Goal: Navigation & Orientation: Find specific page/section

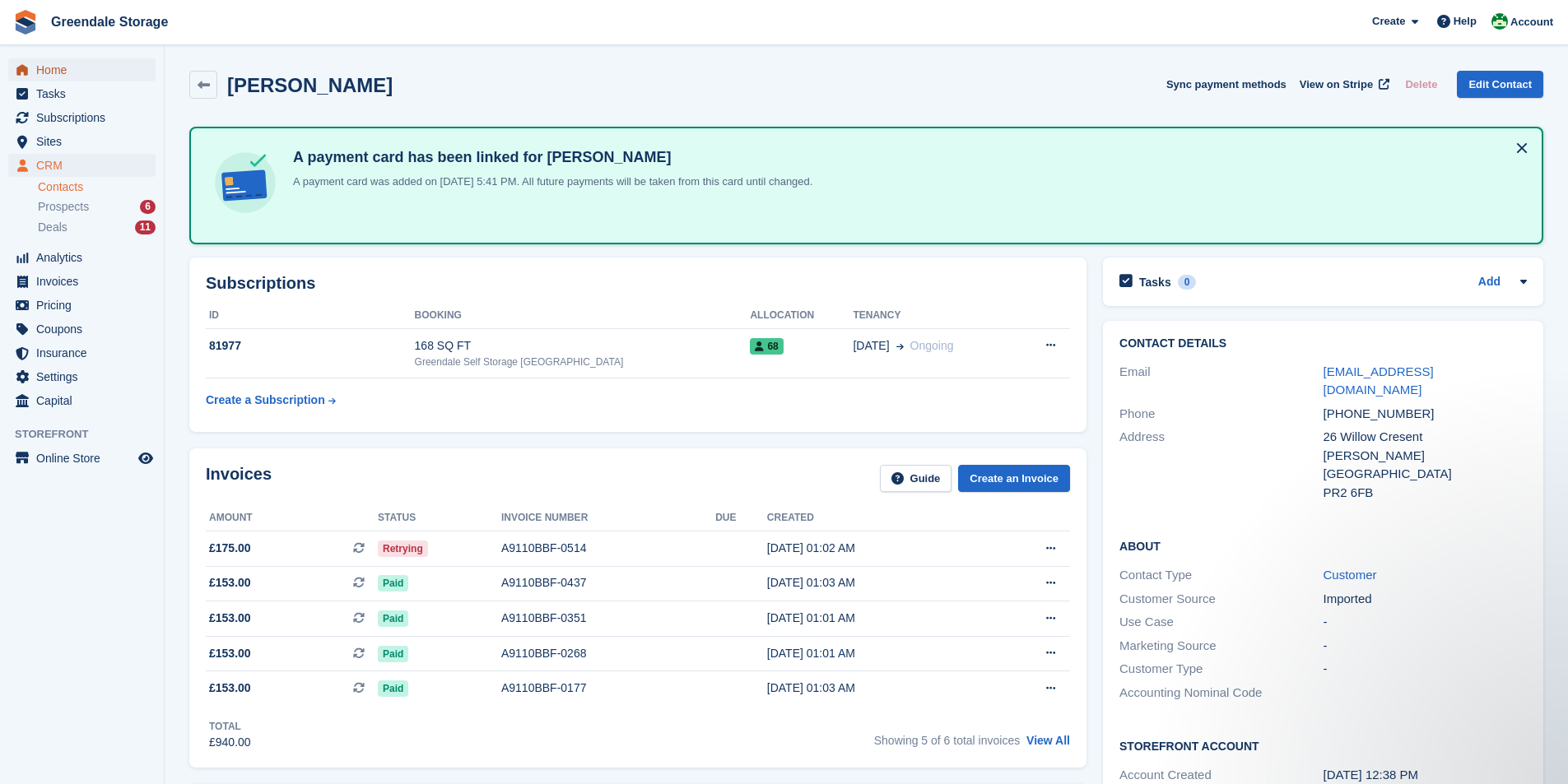
click at [44, 67] on span "Home" at bounding box center [86, 69] width 99 height 23
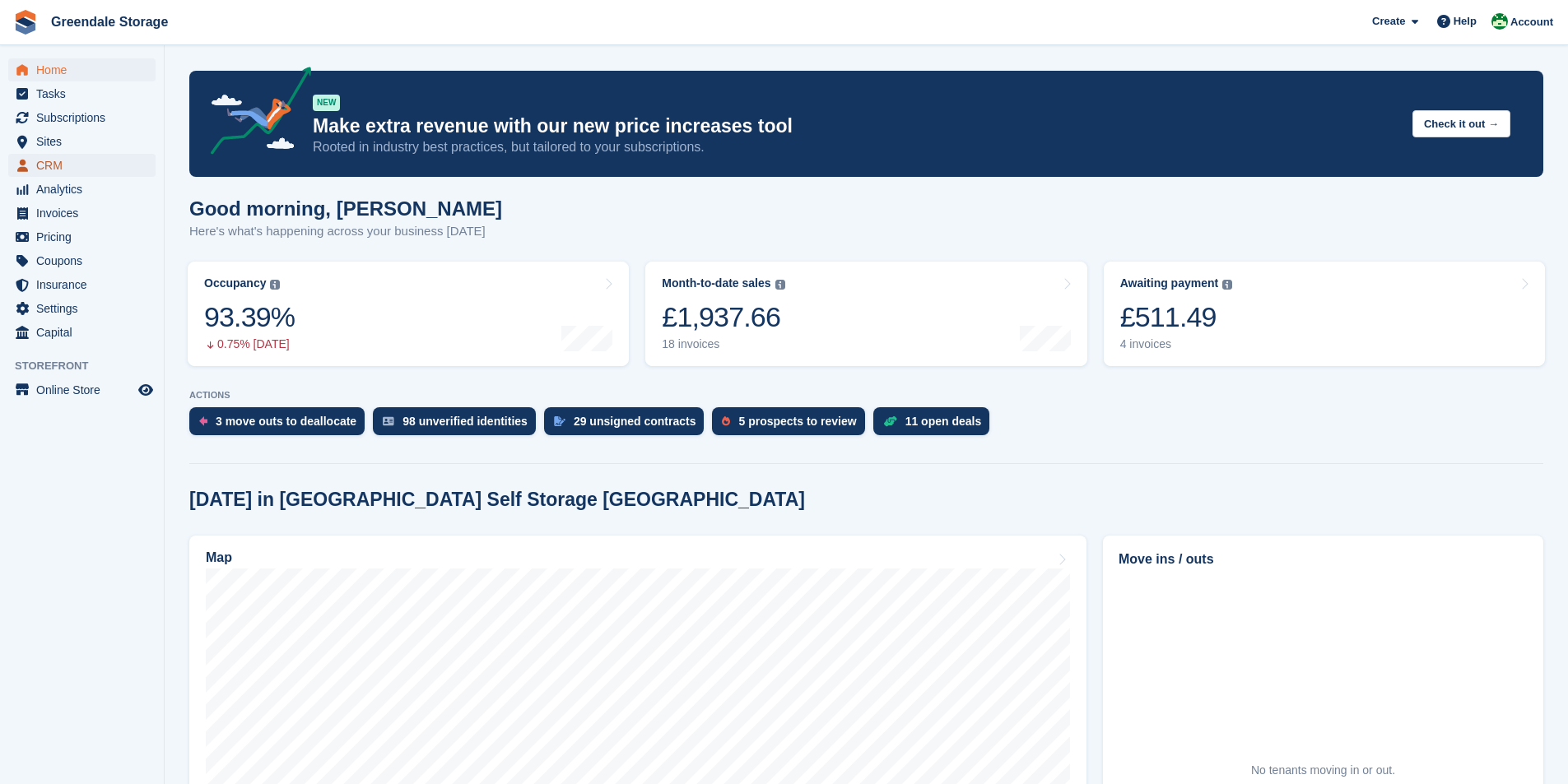
click at [63, 172] on span "CRM" at bounding box center [86, 165] width 99 height 23
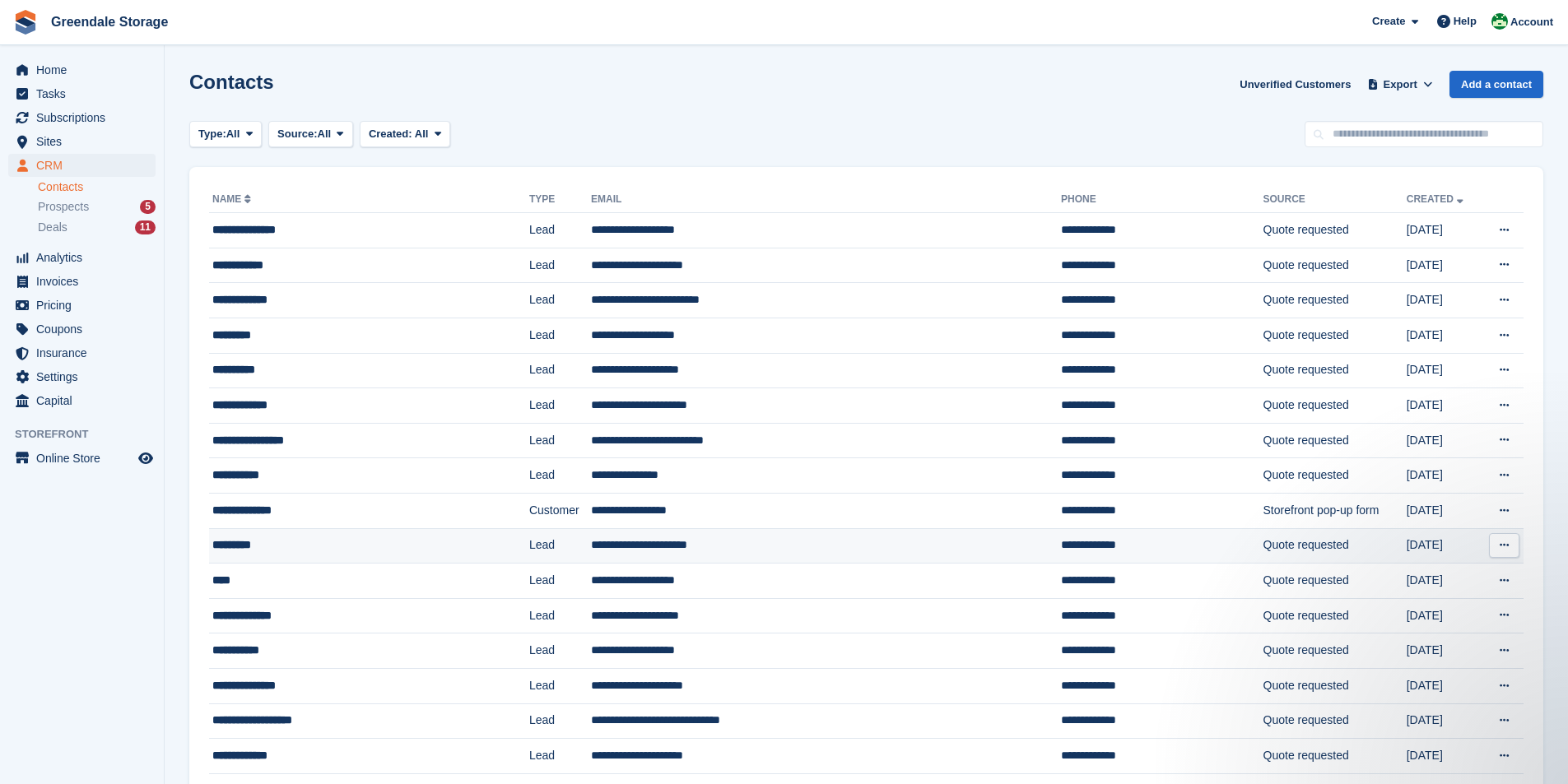
click at [280, 543] on div "*********" at bounding box center [341, 545] width 256 height 17
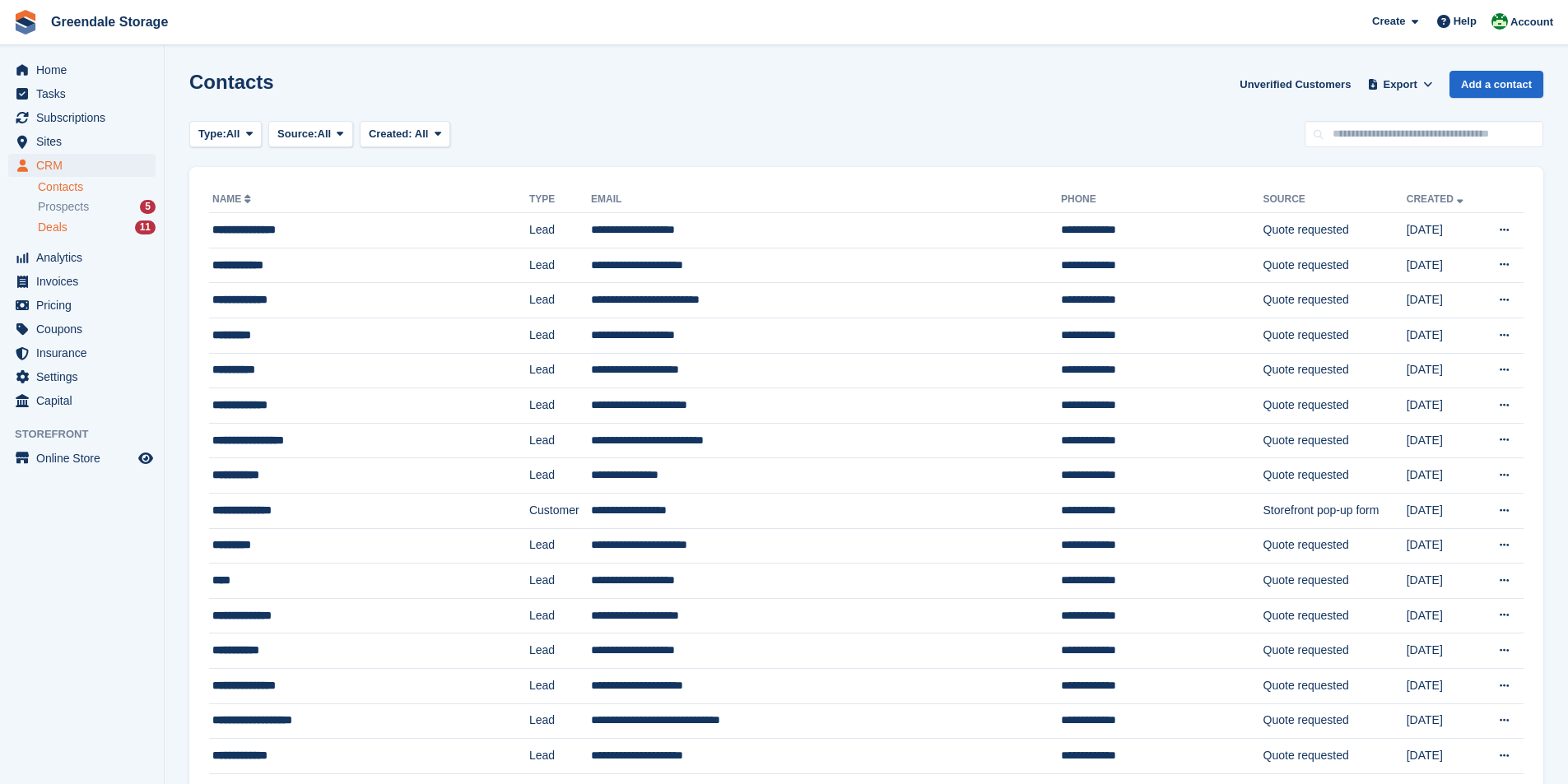
click at [62, 230] on span "Deals" at bounding box center [52, 227] width 29 height 16
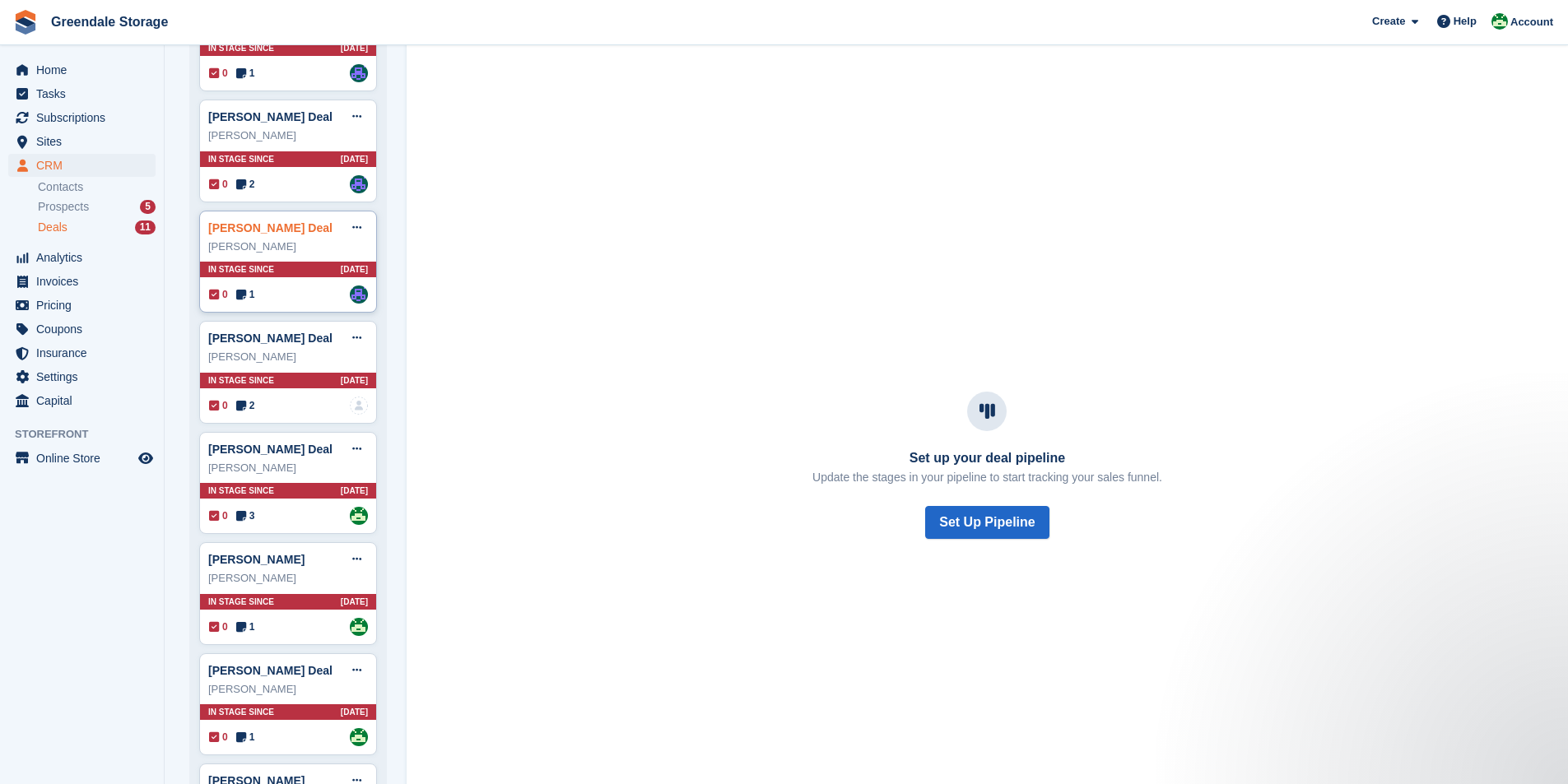
scroll to position [263, 0]
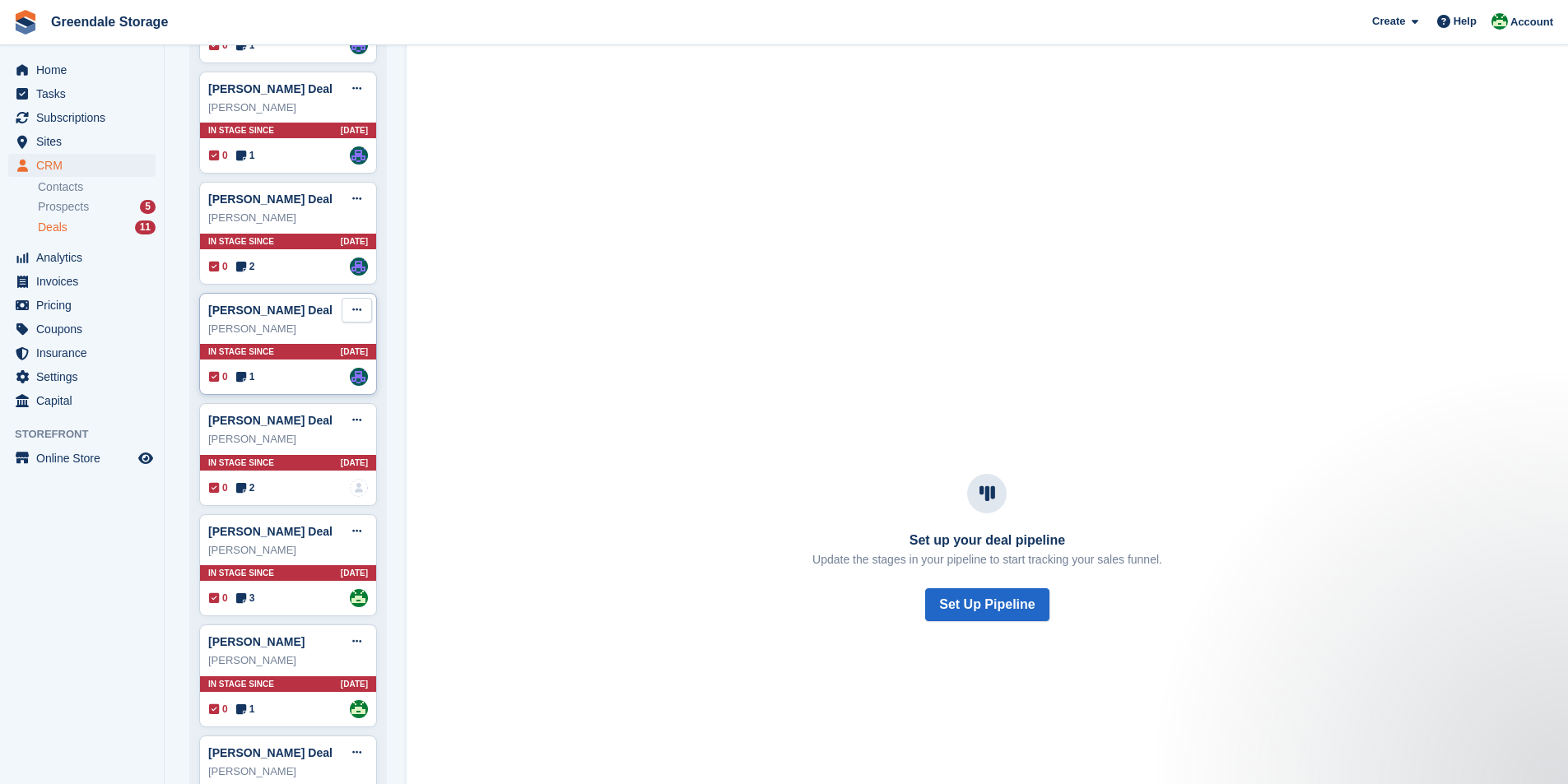
click at [358, 312] on icon at bounding box center [357, 310] width 9 height 11
click at [464, 238] on div "Set up your deal pipeline Update the stages in your pipeline to start tracking …" at bounding box center [987, 548] width 1162 height 1287
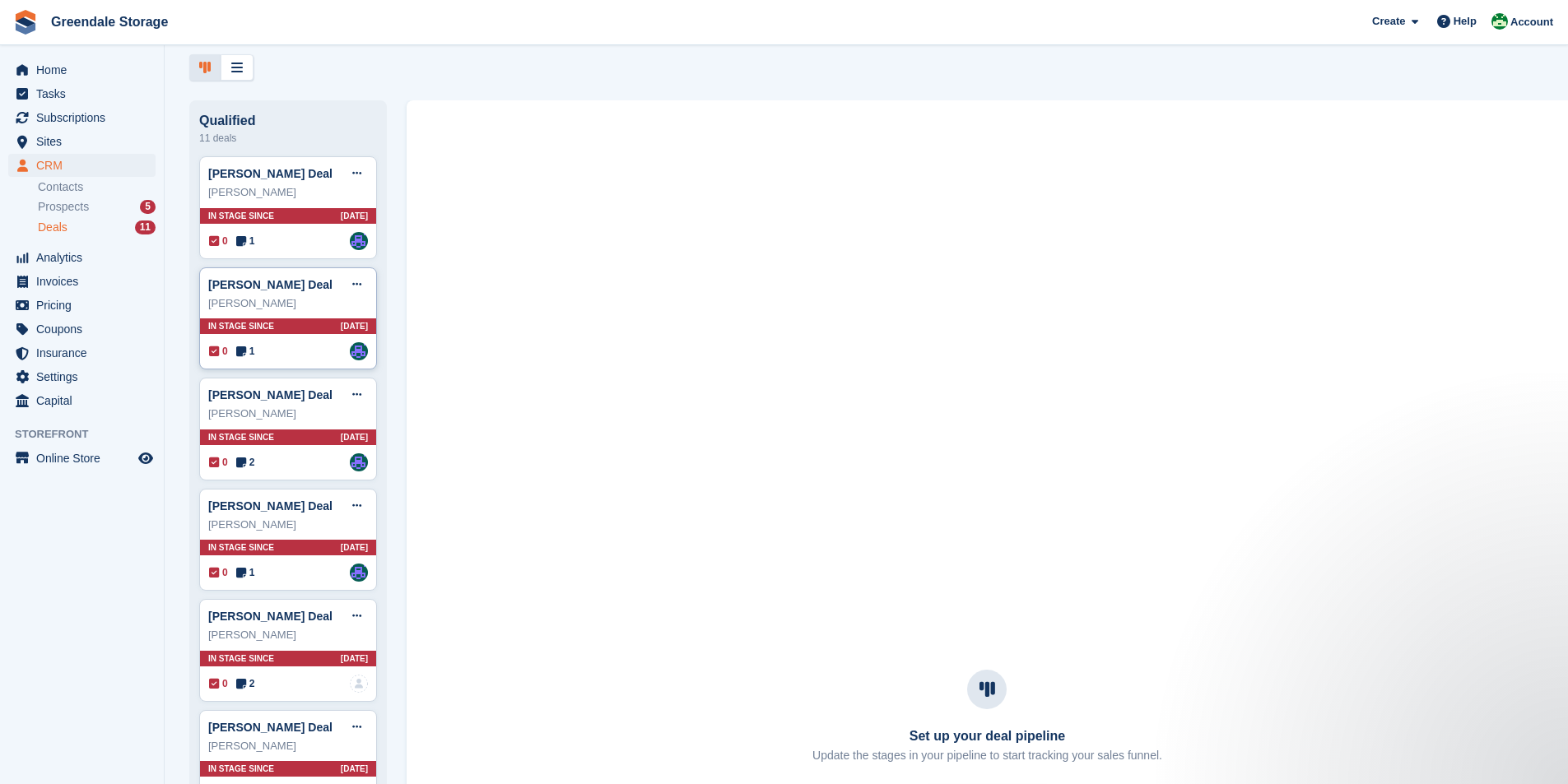
scroll to position [16, 0]
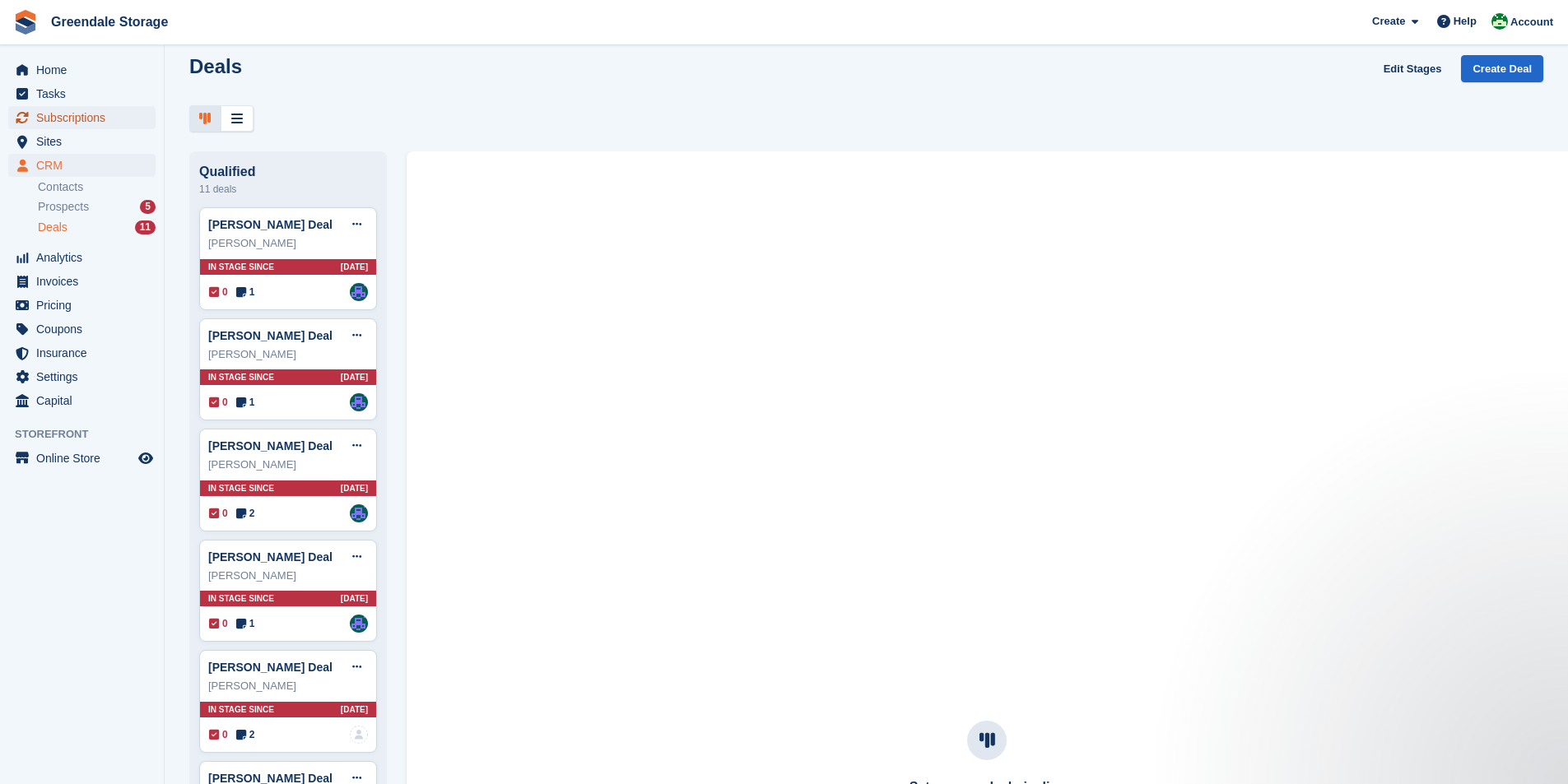
click at [60, 115] on span "Subscriptions" at bounding box center [86, 117] width 99 height 23
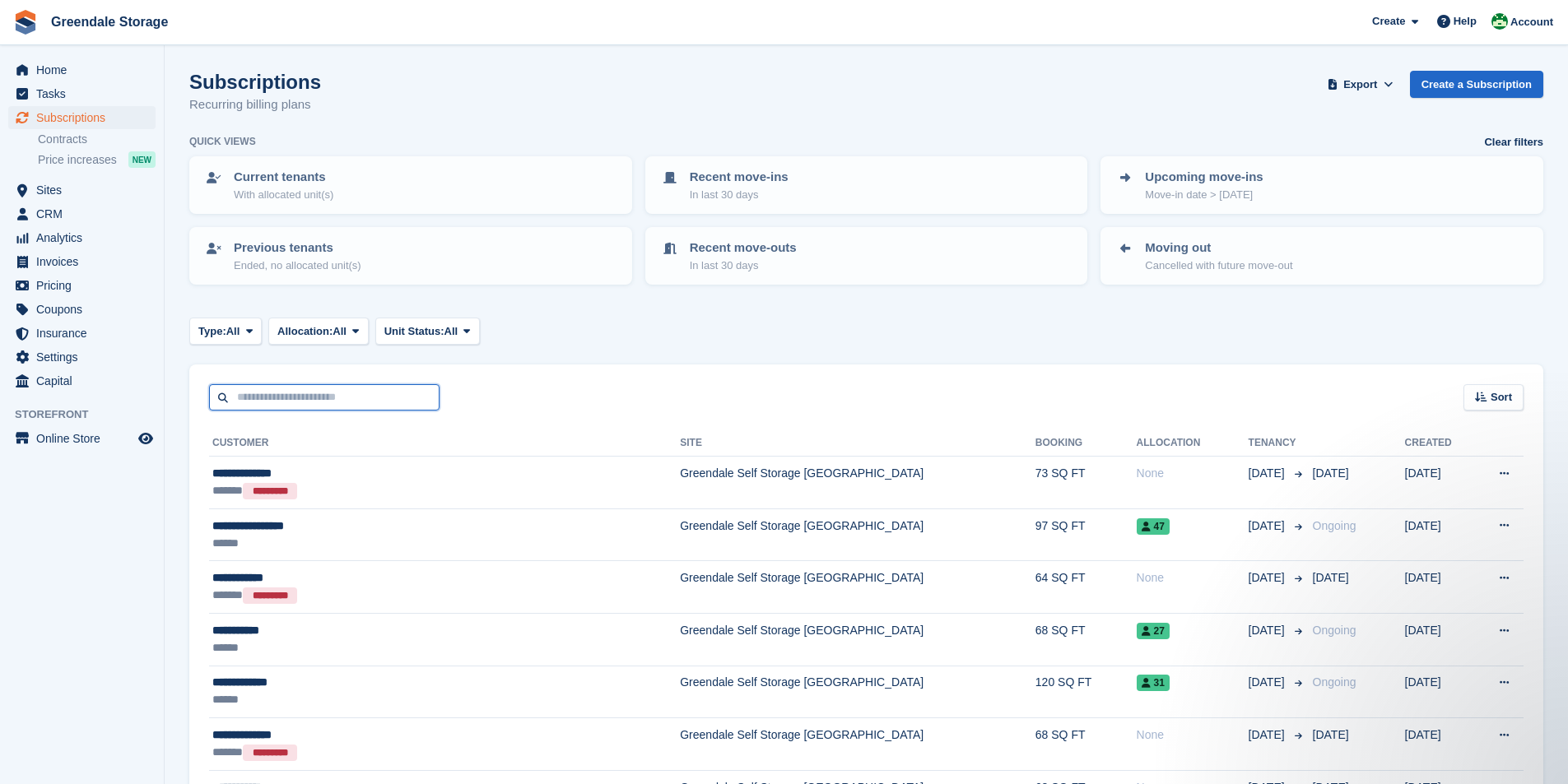
click at [292, 394] on input "text" at bounding box center [324, 398] width 230 height 27
type input "****"
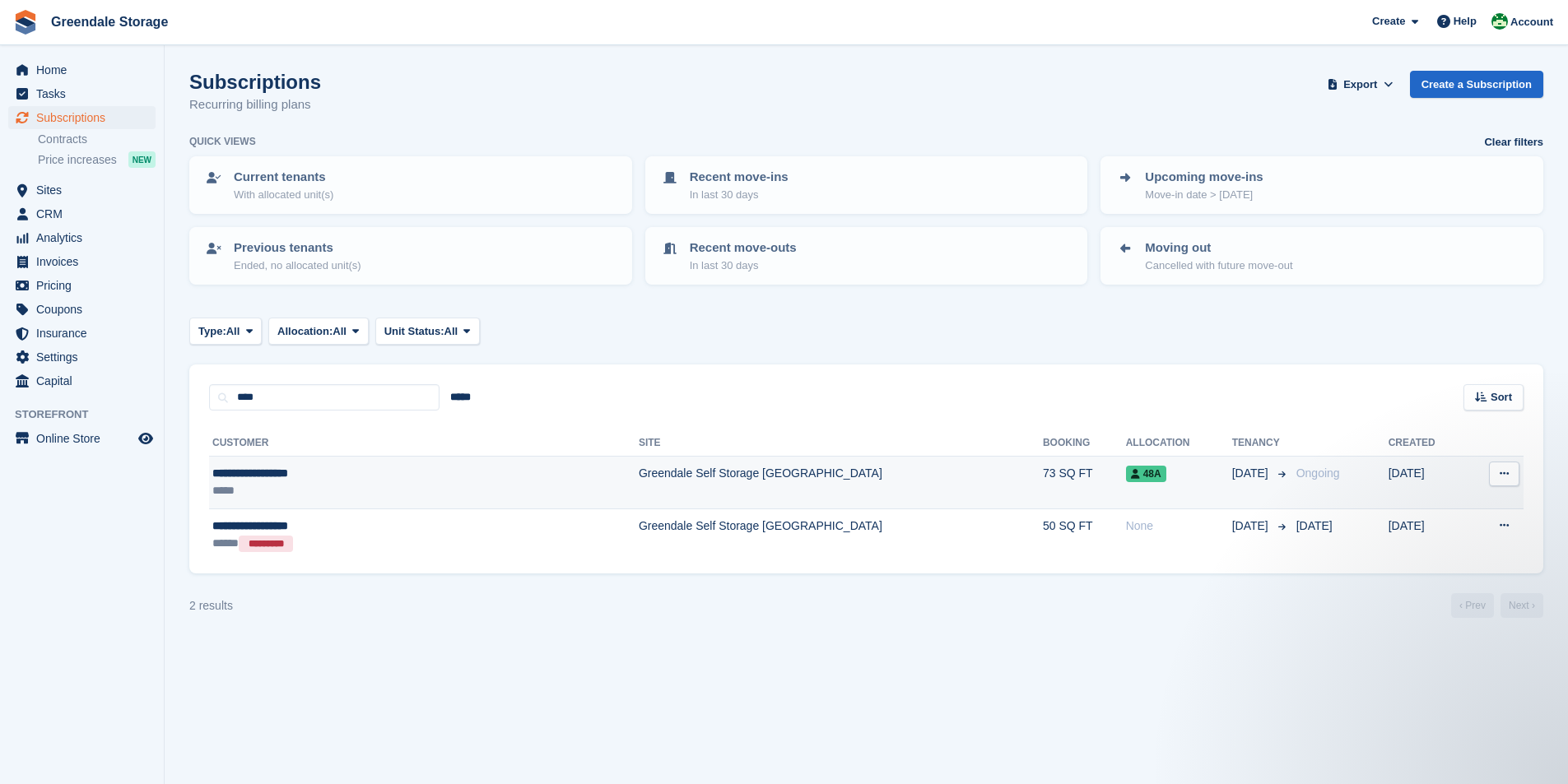
click at [833, 467] on td "Greendale Self Storage [GEOGRAPHIC_DATA]" at bounding box center [841, 483] width 405 height 53
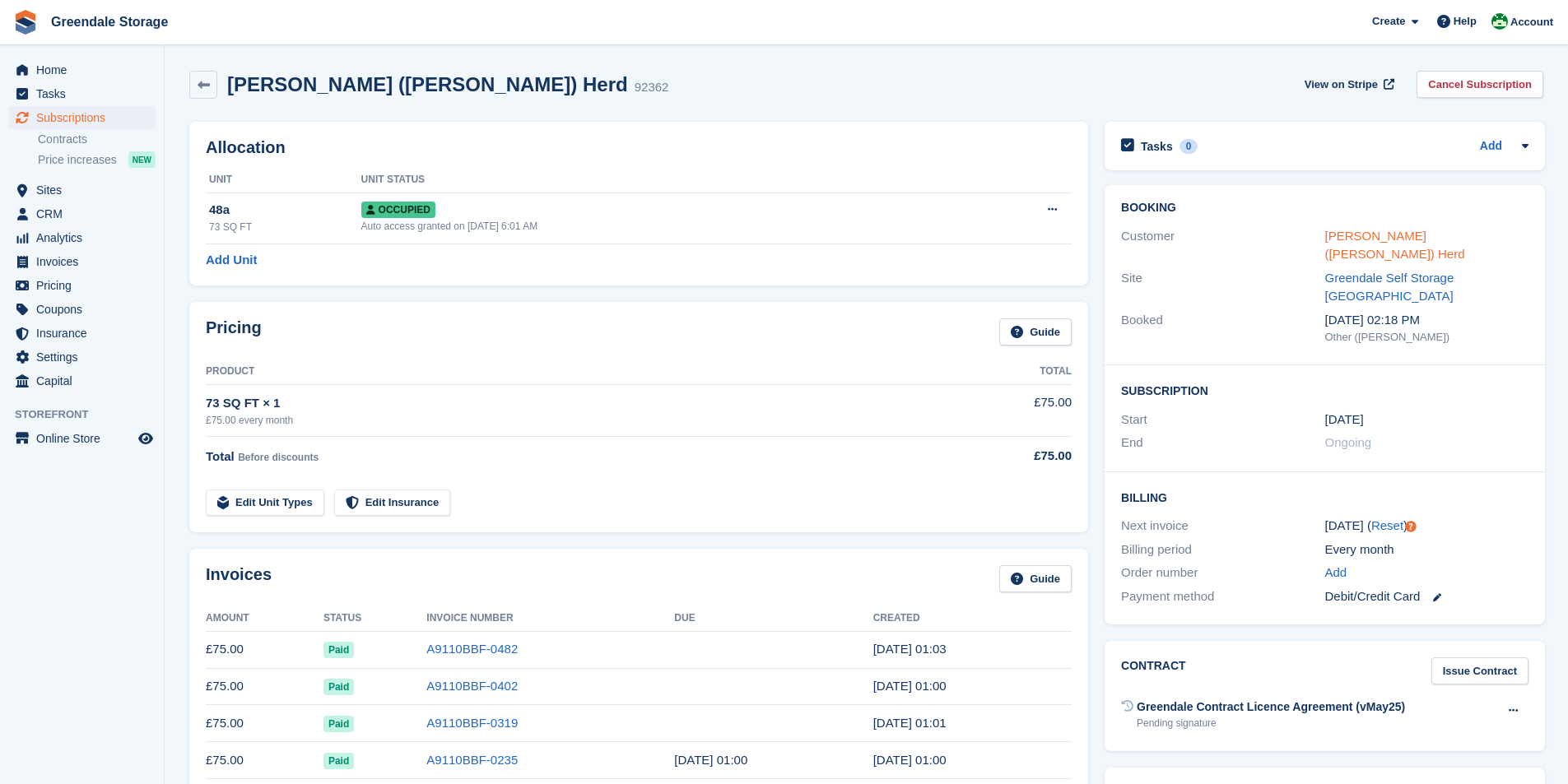
click at [1382, 231] on link "Janine (Nick) Herd" at bounding box center [1395, 246] width 140 height 33
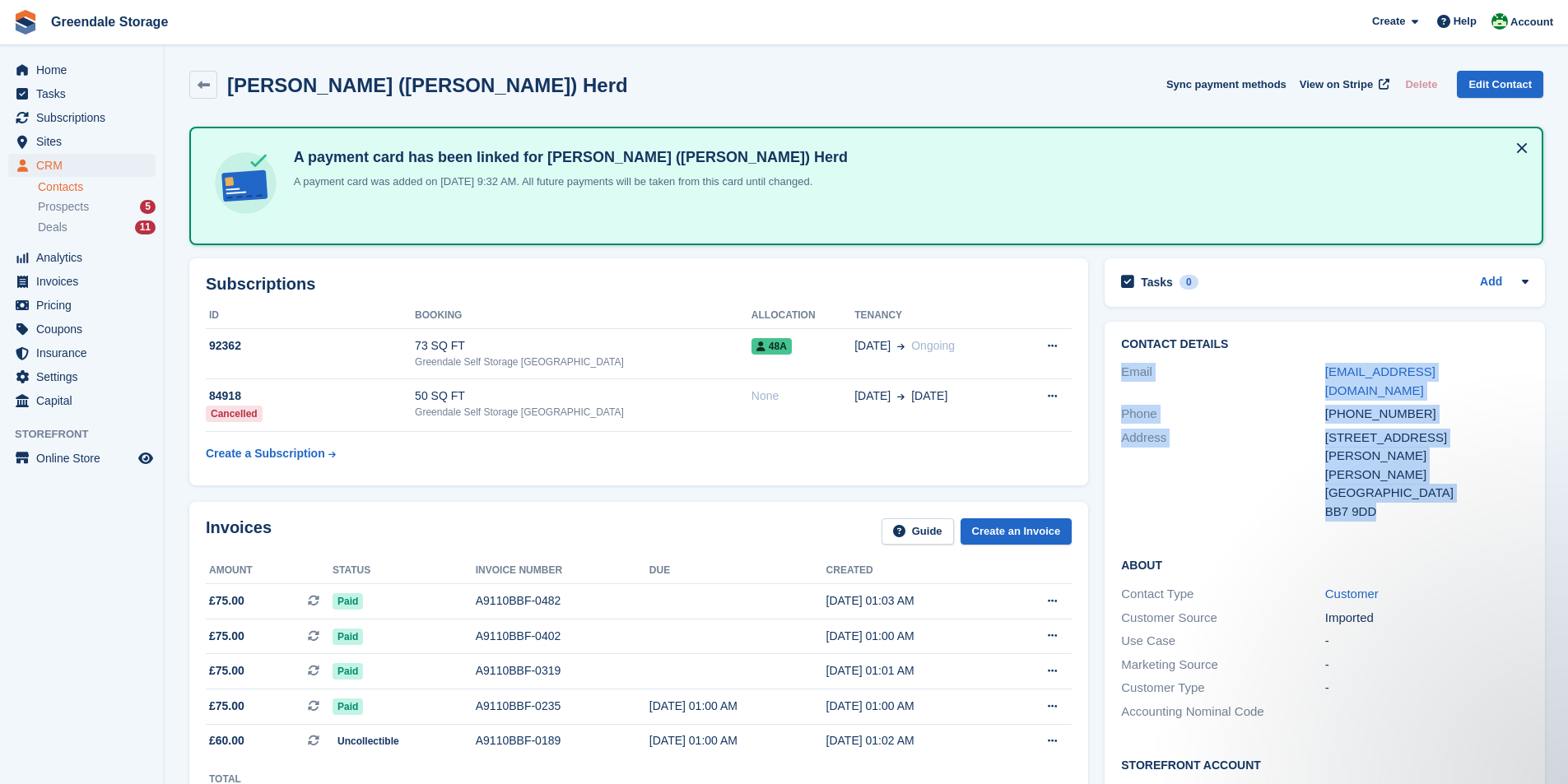
drag, startPoint x: 1392, startPoint y: 477, endPoint x: 1331, endPoint y: 343, distance: 147.2
click at [1331, 343] on div "Contact Details Email jlstevenson@hotmail.co.uk Phone +447712520312 Address 4 P…" at bounding box center [1325, 432] width 440 height 219
copy div "Email jlstevenson@hotmail.co.uk Phone +447712520312 Address 4 Pendleton Road Wi…"
click at [56, 67] on span "Home" at bounding box center [86, 69] width 99 height 23
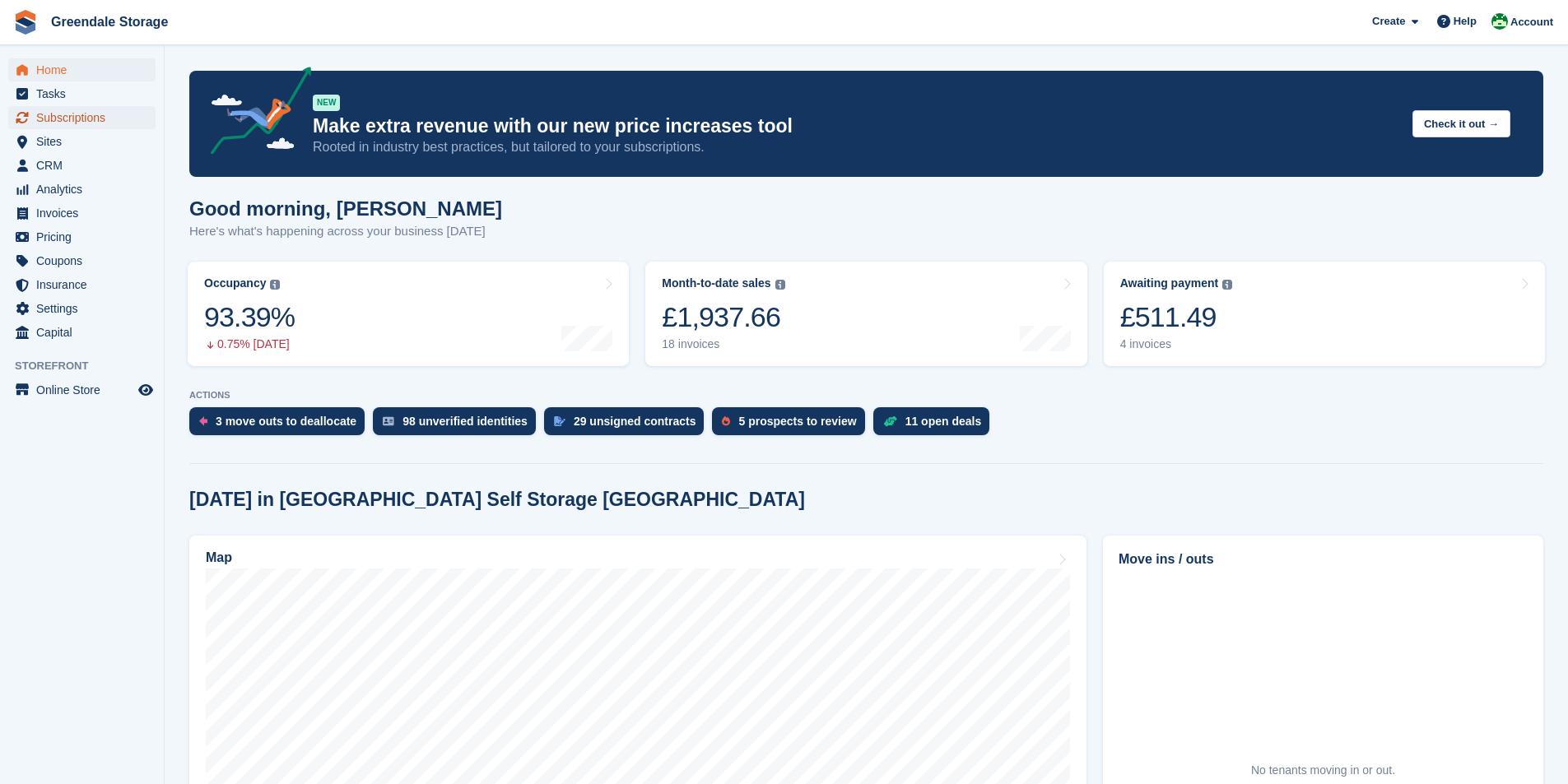
click at [68, 117] on span "Subscriptions" at bounding box center [86, 117] width 99 height 23
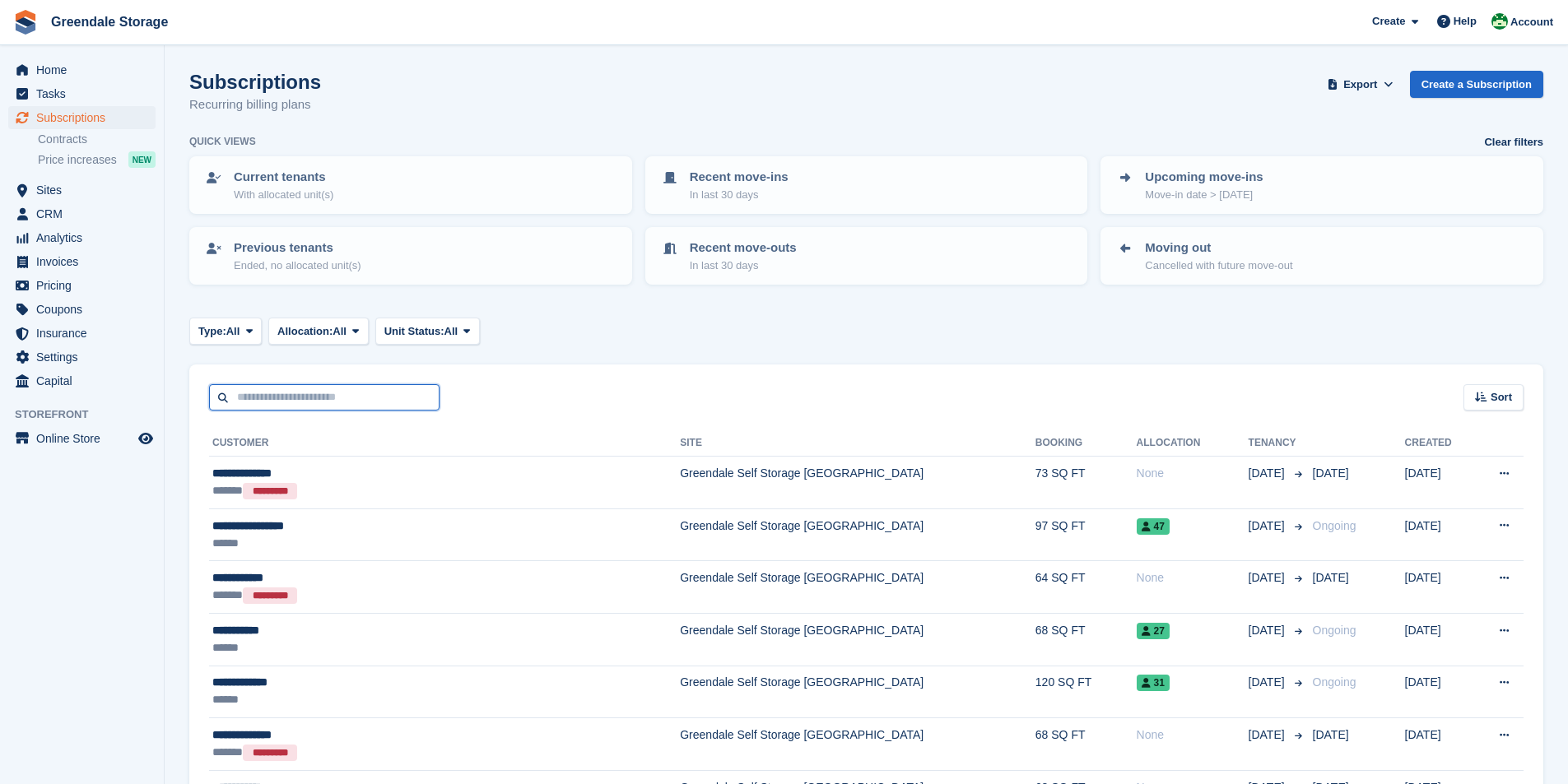
drag, startPoint x: 0, startPoint y: 0, endPoint x: 289, endPoint y: 397, distance: 491.0
click at [289, 397] on input "text" at bounding box center [324, 398] width 230 height 27
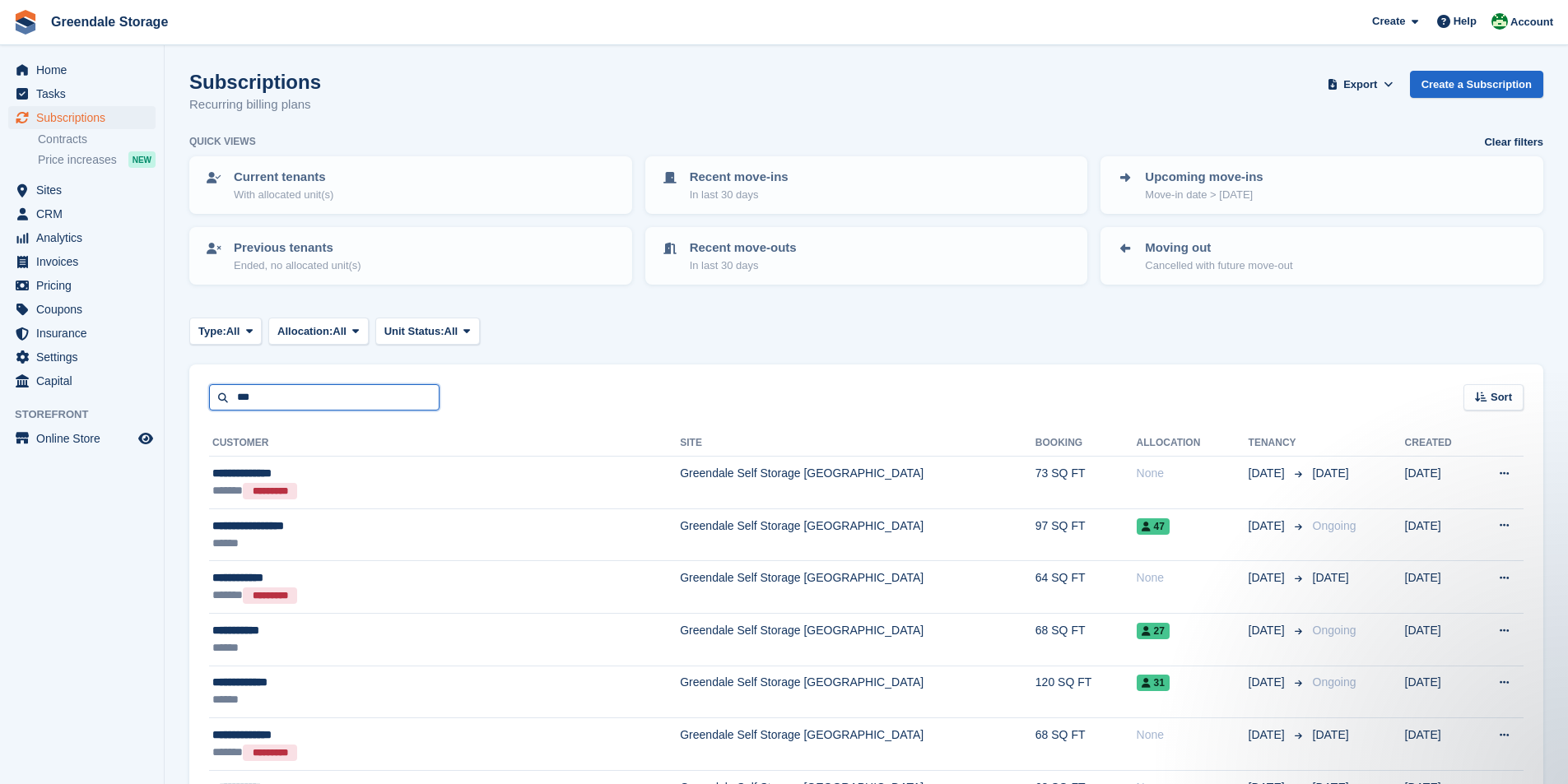
type input "***"
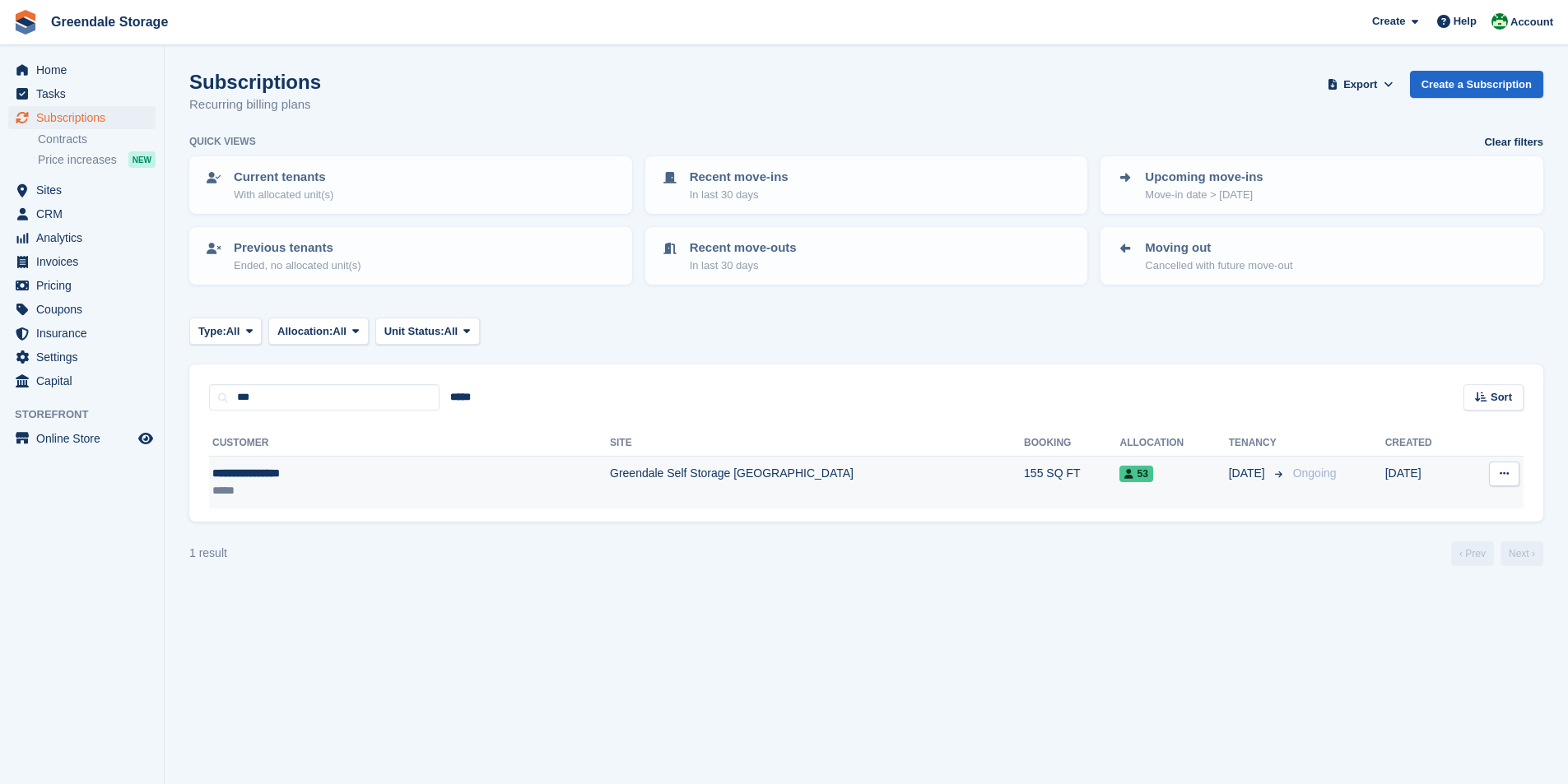
click at [1511, 473] on button at bounding box center [1504, 474] width 30 height 25
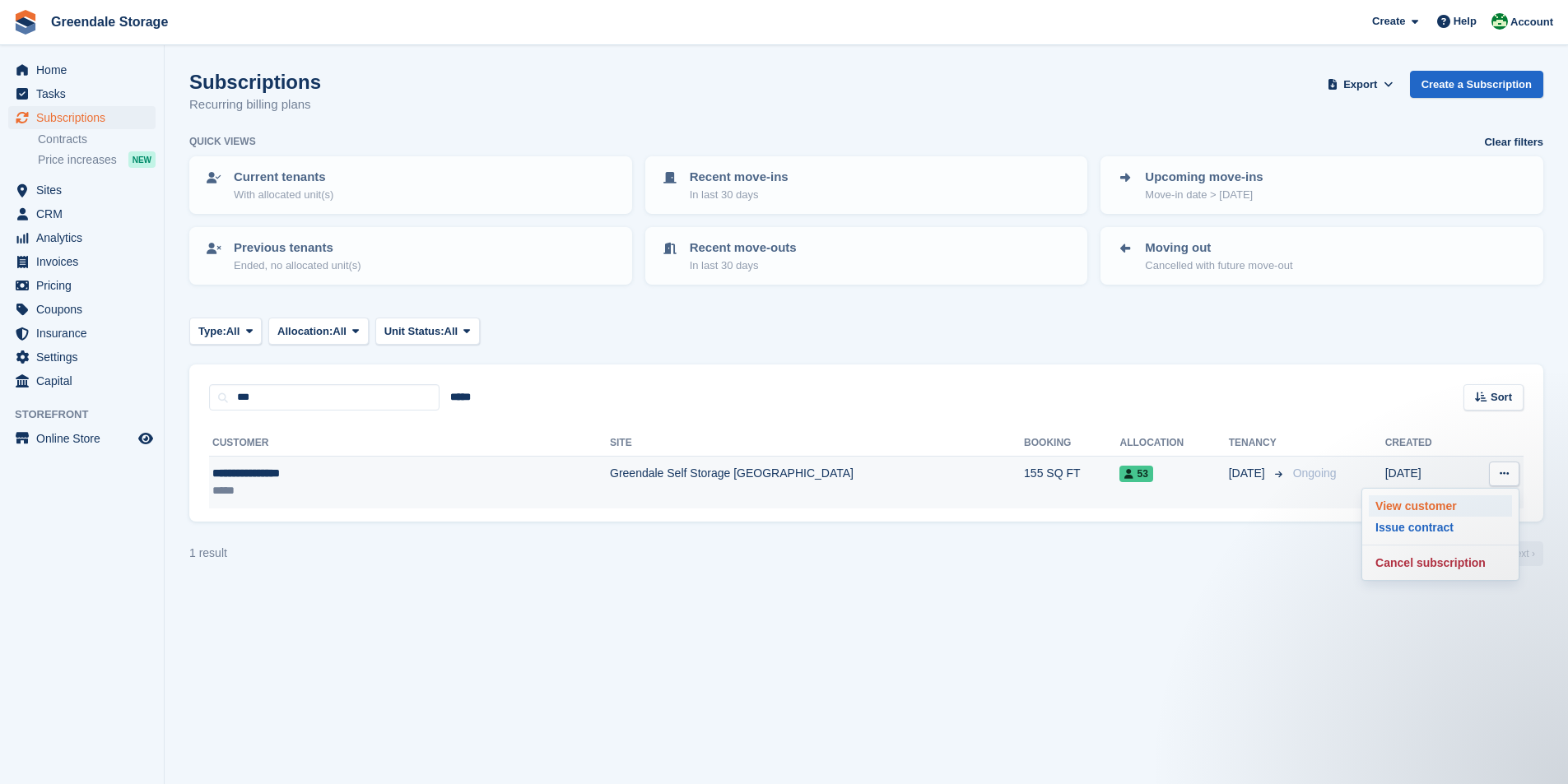
click at [1424, 504] on p "View customer" at bounding box center [1440, 506] width 143 height 21
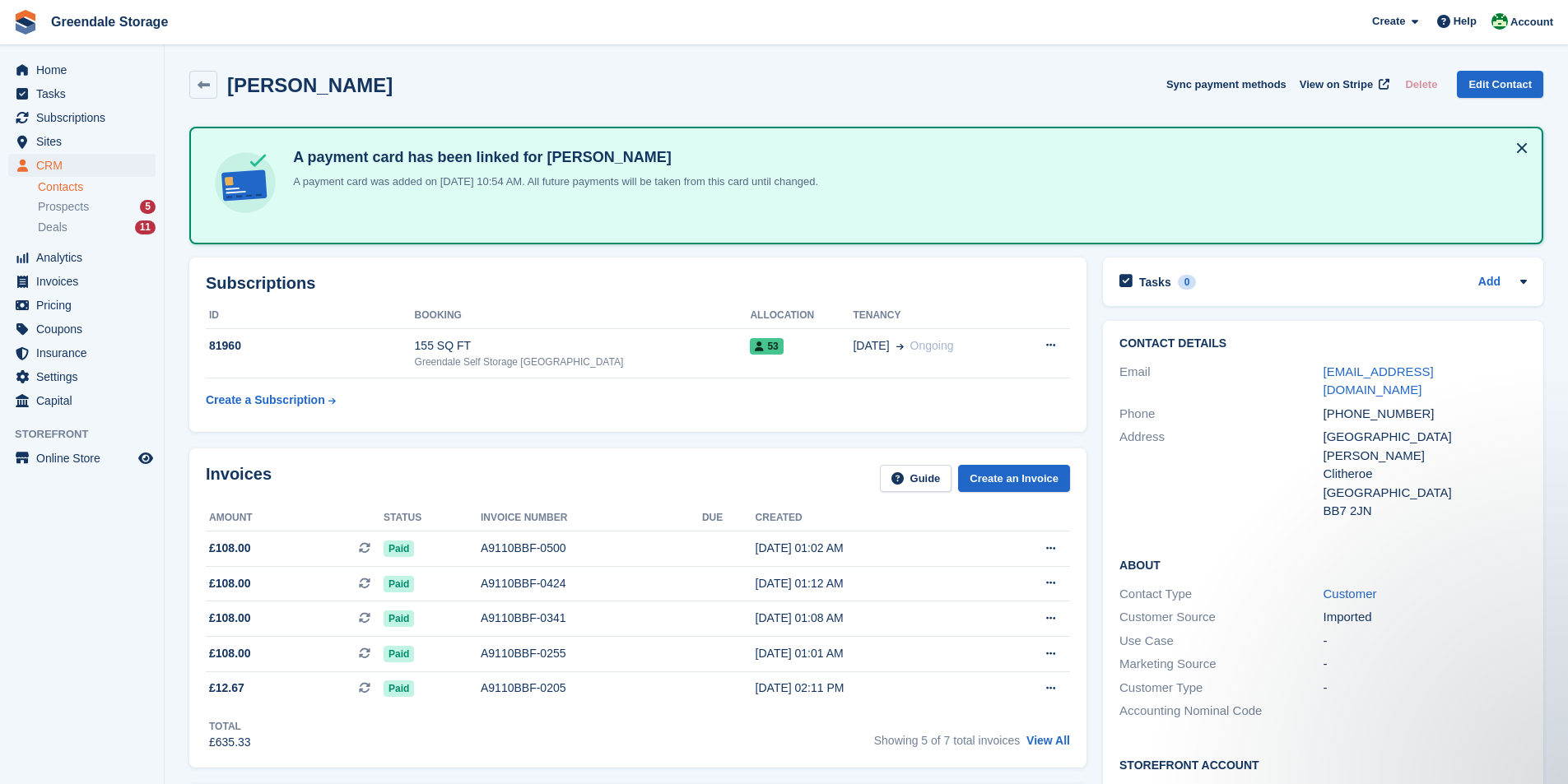
click at [50, 197] on li "Prospects 5" at bounding box center [100, 206] width 126 height 19
click at [54, 211] on span "Prospects" at bounding box center [63, 206] width 51 height 16
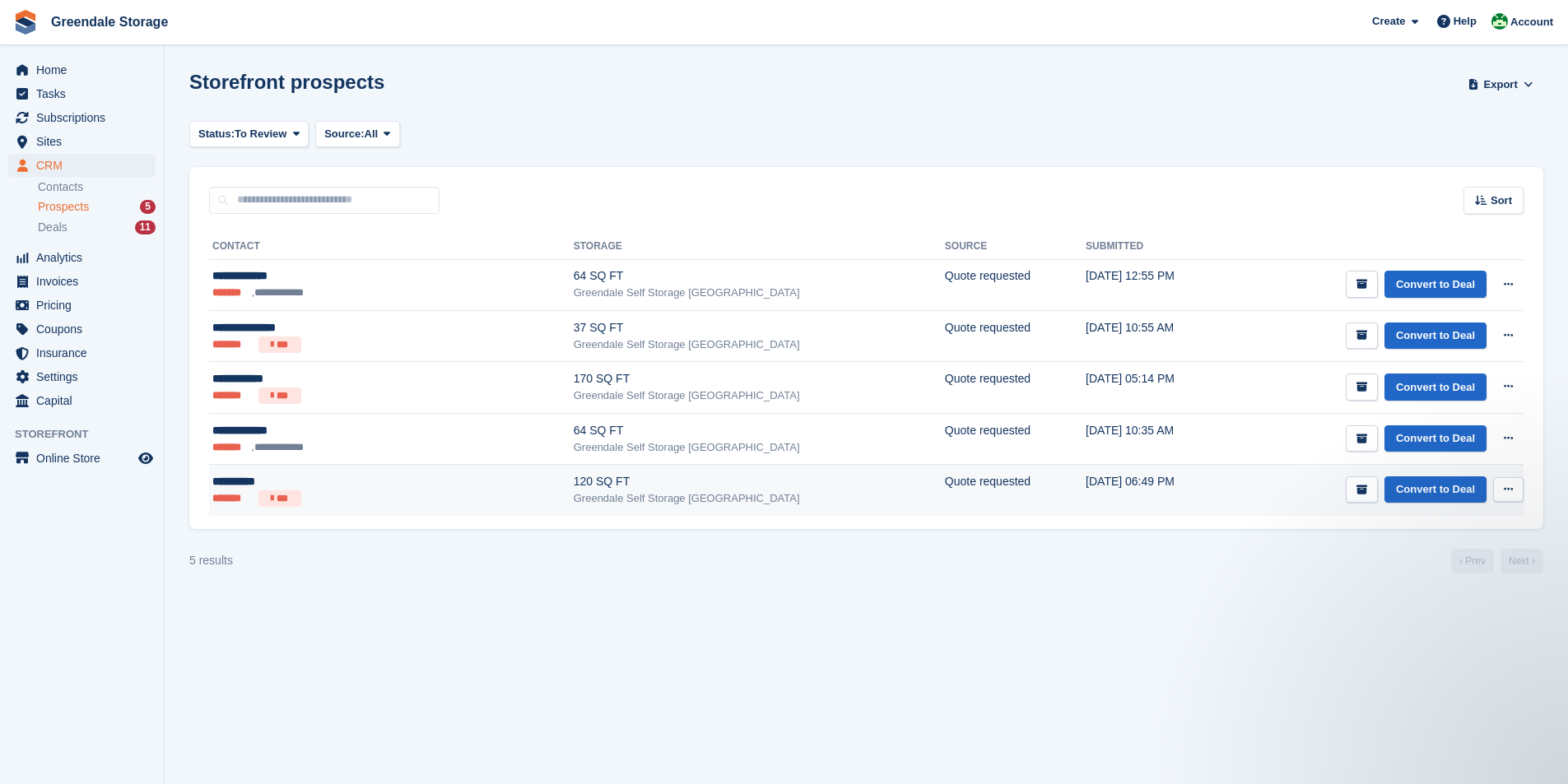
click at [1505, 495] on icon at bounding box center [1509, 489] width 9 height 11
click at [1412, 523] on p "View contact" at bounding box center [1445, 521] width 143 height 21
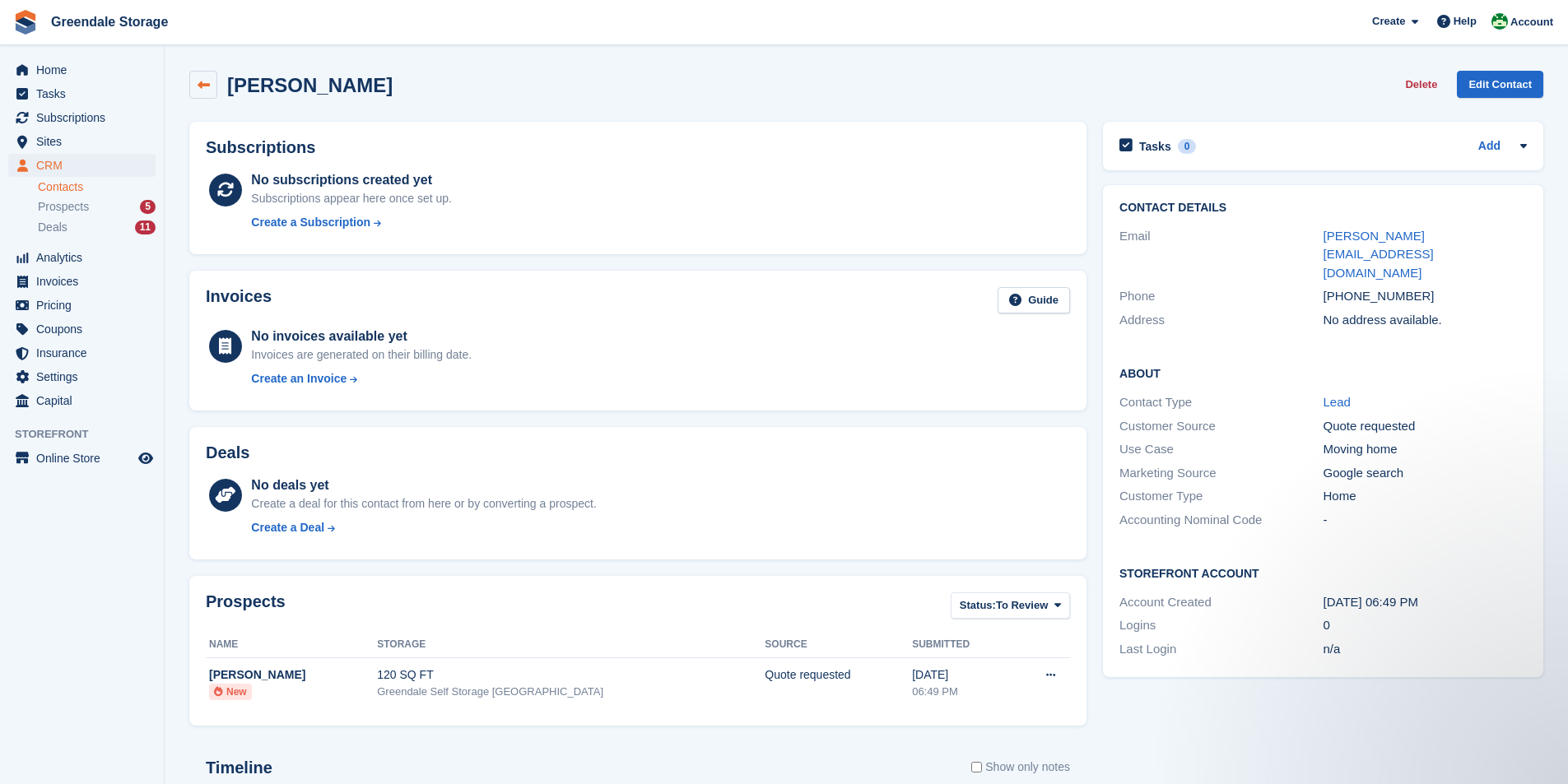
click at [189, 79] on link at bounding box center [203, 85] width 28 height 28
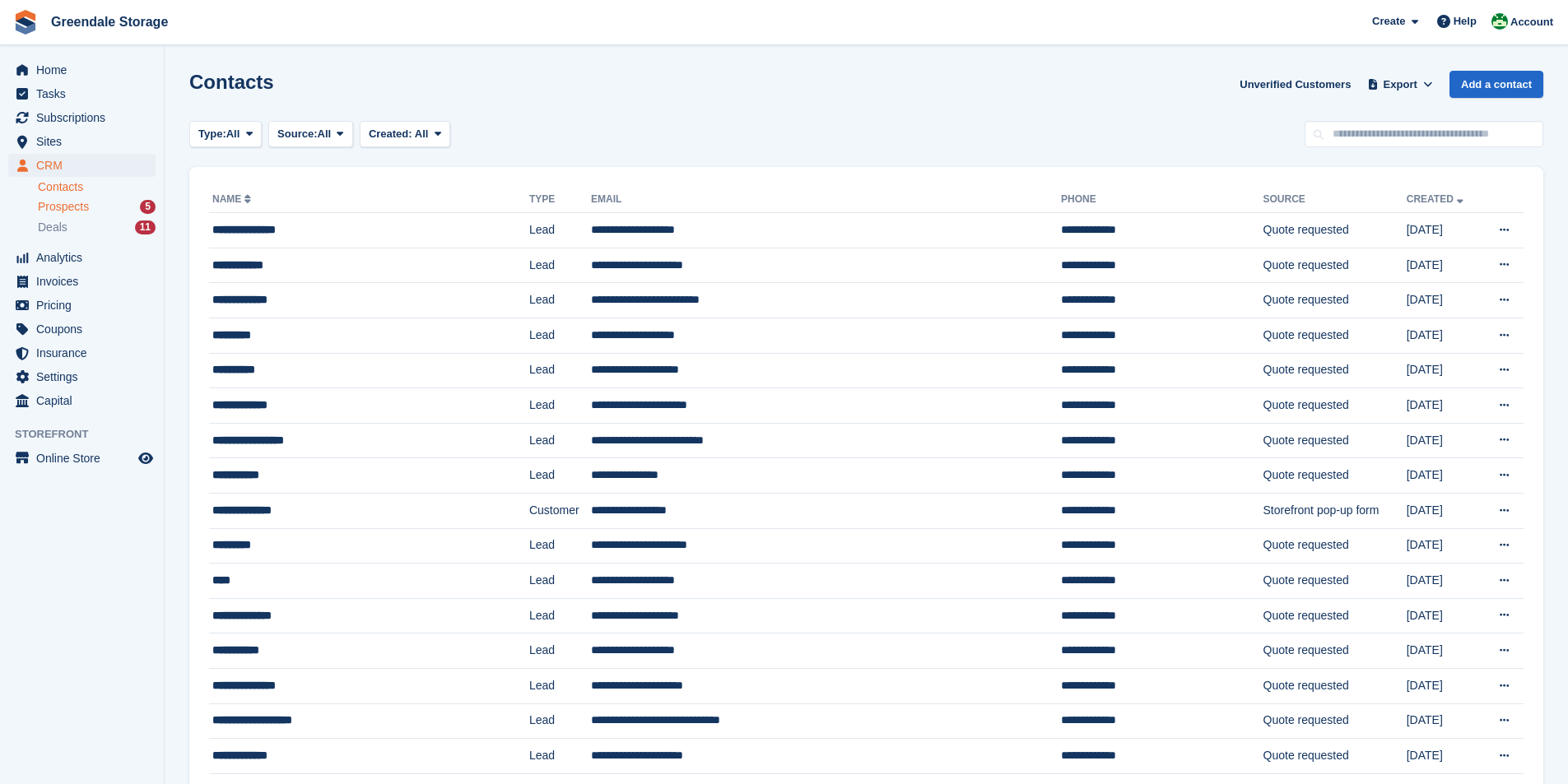
click at [99, 208] on div "Prospects 5" at bounding box center [96, 206] width 118 height 16
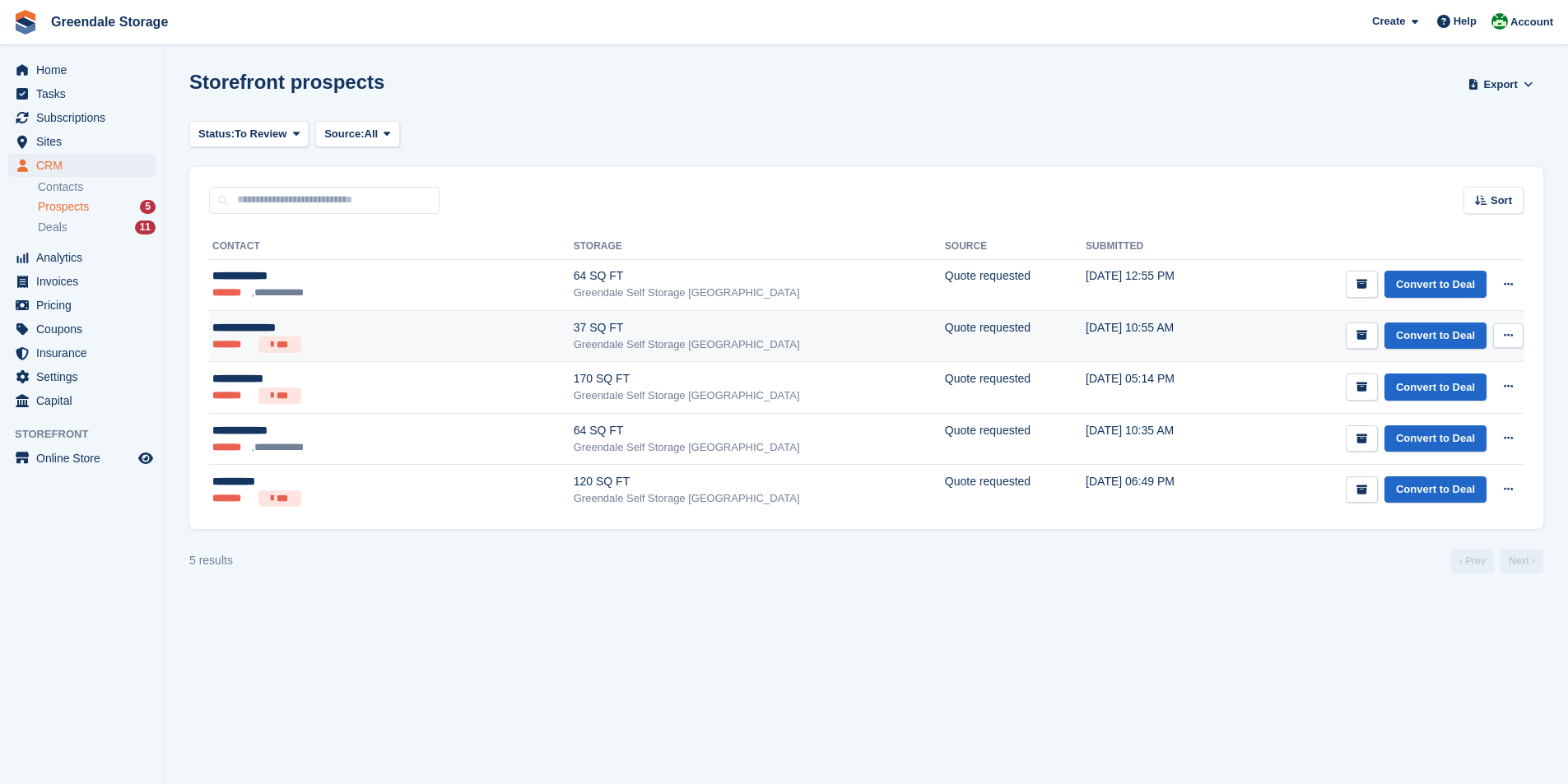
click at [648, 339] on div "Greendale Self Storage [GEOGRAPHIC_DATA]" at bounding box center [759, 345] width 372 height 16
click at [68, 231] on div "Deals 11" at bounding box center [96, 227] width 118 height 16
